Goal: Task Accomplishment & Management: Use online tool/utility

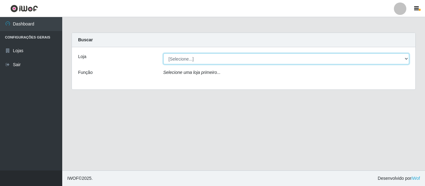
click at [173, 60] on select "[Selecione...] Hiper Queiroz - [GEOGRAPHIC_DATA]" at bounding box center [286, 58] width 246 height 11
select select "497"
click at [163, 53] on select "[Selecione...] Hiper Queiroz - [GEOGRAPHIC_DATA]" at bounding box center [286, 58] width 246 height 11
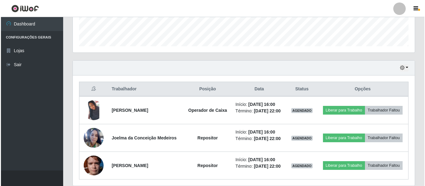
scroll to position [187, 0]
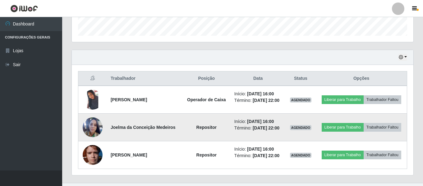
click at [94, 128] on img at bounding box center [93, 127] width 20 height 27
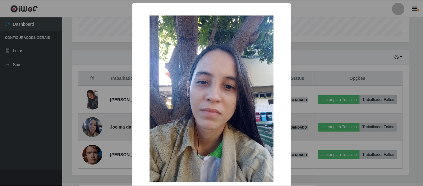
scroll to position [129, 339]
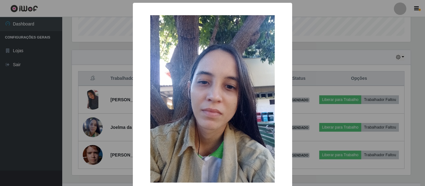
click at [97, 128] on div "× OK Cancel" at bounding box center [212, 93] width 425 height 186
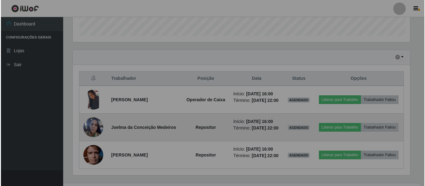
scroll to position [129, 342]
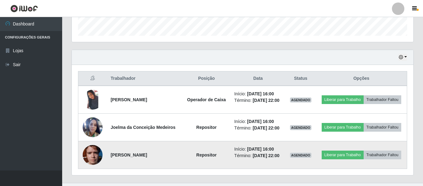
click at [90, 156] on img at bounding box center [93, 155] width 20 height 26
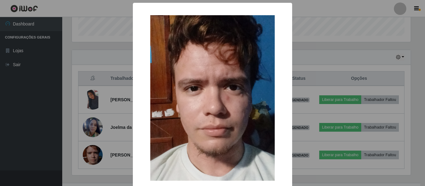
click at [101, 157] on div "× OK Cancel" at bounding box center [212, 93] width 425 height 186
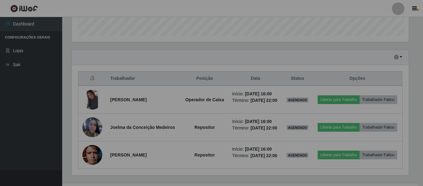
scroll to position [129, 342]
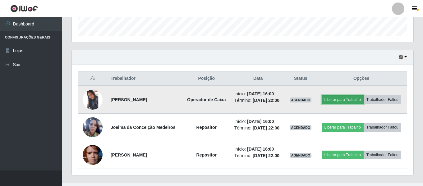
click at [343, 100] on button "Liberar para Trabalho" at bounding box center [343, 99] width 42 height 9
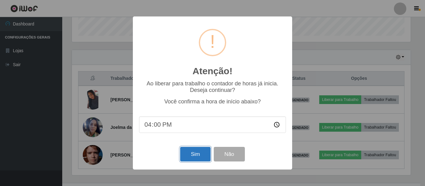
click at [195, 155] on button "Sim" at bounding box center [195, 154] width 30 height 15
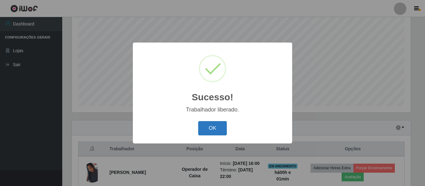
click at [219, 125] on button "OK" at bounding box center [212, 128] width 29 height 15
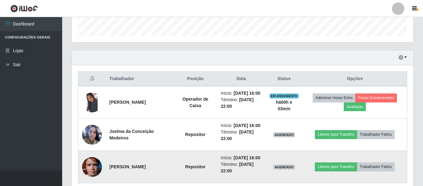
scroll to position [233, 0]
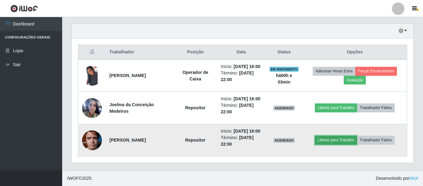
click at [333, 140] on button "Liberar para Trabalho" at bounding box center [336, 140] width 42 height 9
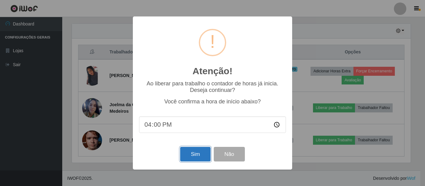
click at [200, 158] on button "Sim" at bounding box center [195, 154] width 30 height 15
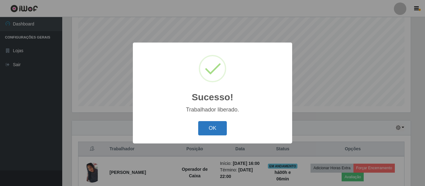
click at [213, 134] on button "OK" at bounding box center [212, 128] width 29 height 15
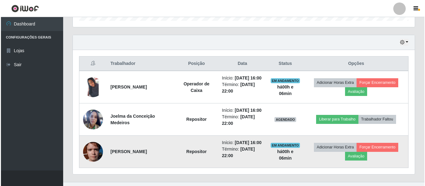
scroll to position [233, 0]
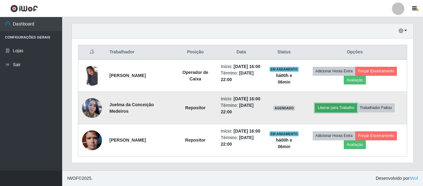
click at [345, 104] on button "Liberar para Trabalho" at bounding box center [336, 108] width 42 height 9
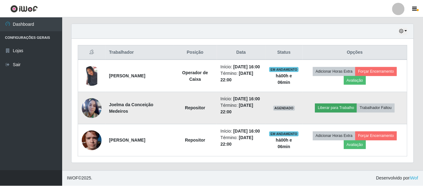
scroll to position [129, 339]
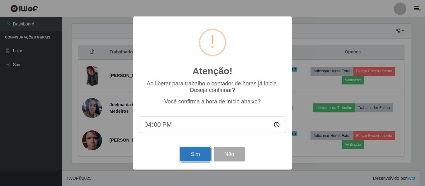
click at [201, 161] on button "Sim" at bounding box center [195, 154] width 30 height 15
